Goal: Information Seeking & Learning: Understand process/instructions

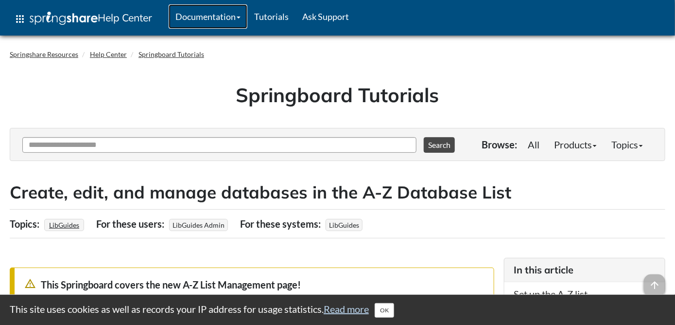
click at [218, 12] on link "Documentation" at bounding box center [208, 16] width 79 height 24
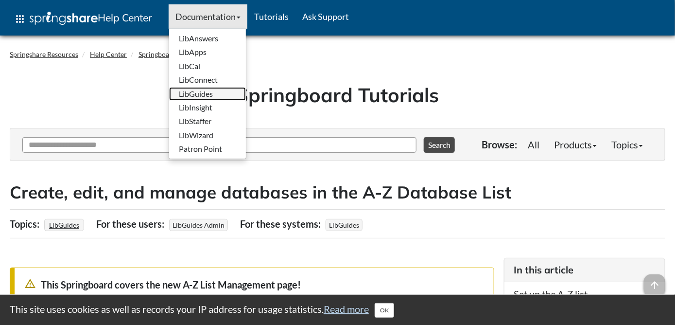
click at [203, 93] on link "LibGuides" at bounding box center [207, 94] width 77 height 14
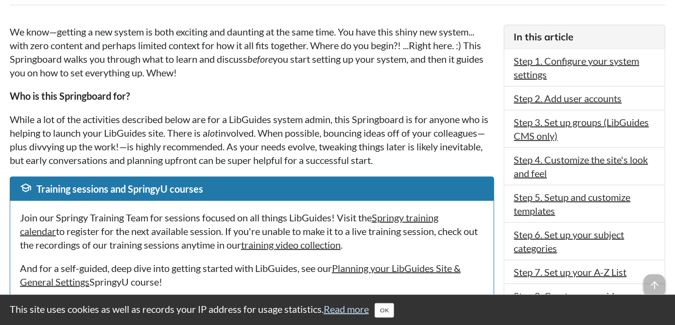
scroll to position [243, 0]
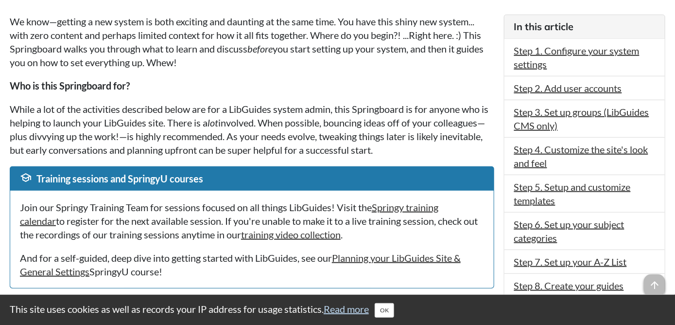
click at [186, 124] on p "While a lot of the activities described below are for a LibGuides system admin,…" at bounding box center [252, 129] width 484 height 54
click at [218, 124] on em "lot" at bounding box center [212, 123] width 11 height 12
click at [215, 121] on em "lot" at bounding box center [212, 123] width 11 height 12
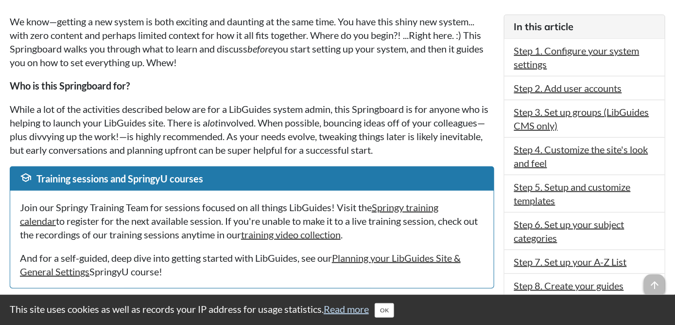
click at [217, 121] on em "lot" at bounding box center [212, 123] width 11 height 12
click at [231, 121] on p "While a lot of the activities described below are for a LibGuides system admin,…" at bounding box center [252, 129] width 484 height 54
drag, startPoint x: 231, startPoint y: 121, endPoint x: 293, endPoint y: 118, distance: 62.3
click at [231, 121] on p "While a lot of the activities described below are for a LibGuides system admin,…" at bounding box center [252, 129] width 484 height 54
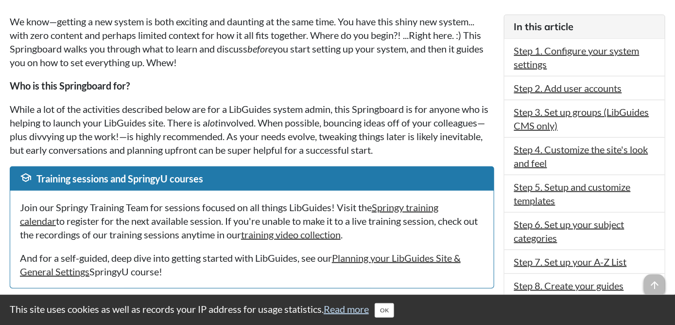
click at [295, 118] on p "While a lot of the activities described below are for a LibGuides system admin,…" at bounding box center [252, 129] width 484 height 54
click at [335, 119] on p "While a lot of the activities described below are for a LibGuides system admin,…" at bounding box center [252, 129] width 484 height 54
click at [397, 119] on p "While a lot of the activities described below are for a LibGuides system admin,…" at bounding box center [252, 129] width 484 height 54
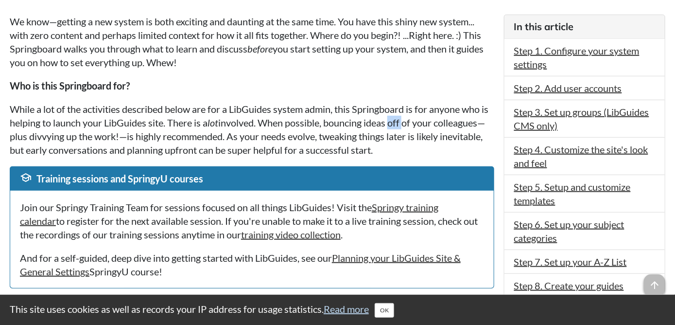
click at [397, 119] on p "While a lot of the activities described below are for a LibGuides system admin,…" at bounding box center [252, 129] width 484 height 54
click at [458, 120] on p "While a lot of the activities described below are for a LibGuides system admin,…" at bounding box center [252, 129] width 484 height 54
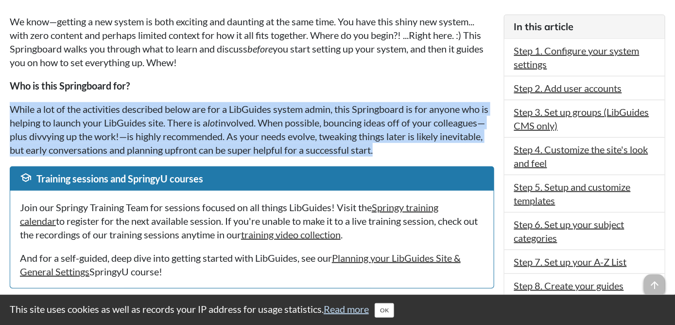
click at [458, 120] on p "While a lot of the activities described below are for a LibGuides system admin,…" at bounding box center [252, 129] width 484 height 54
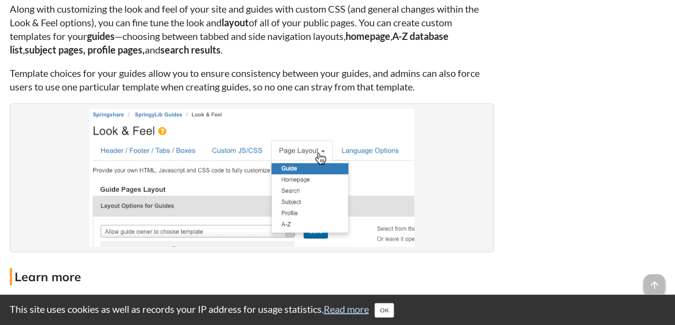
scroll to position [2235, 0]
